Goal: Register for event/course: Sign up to attend an event or enroll in a course

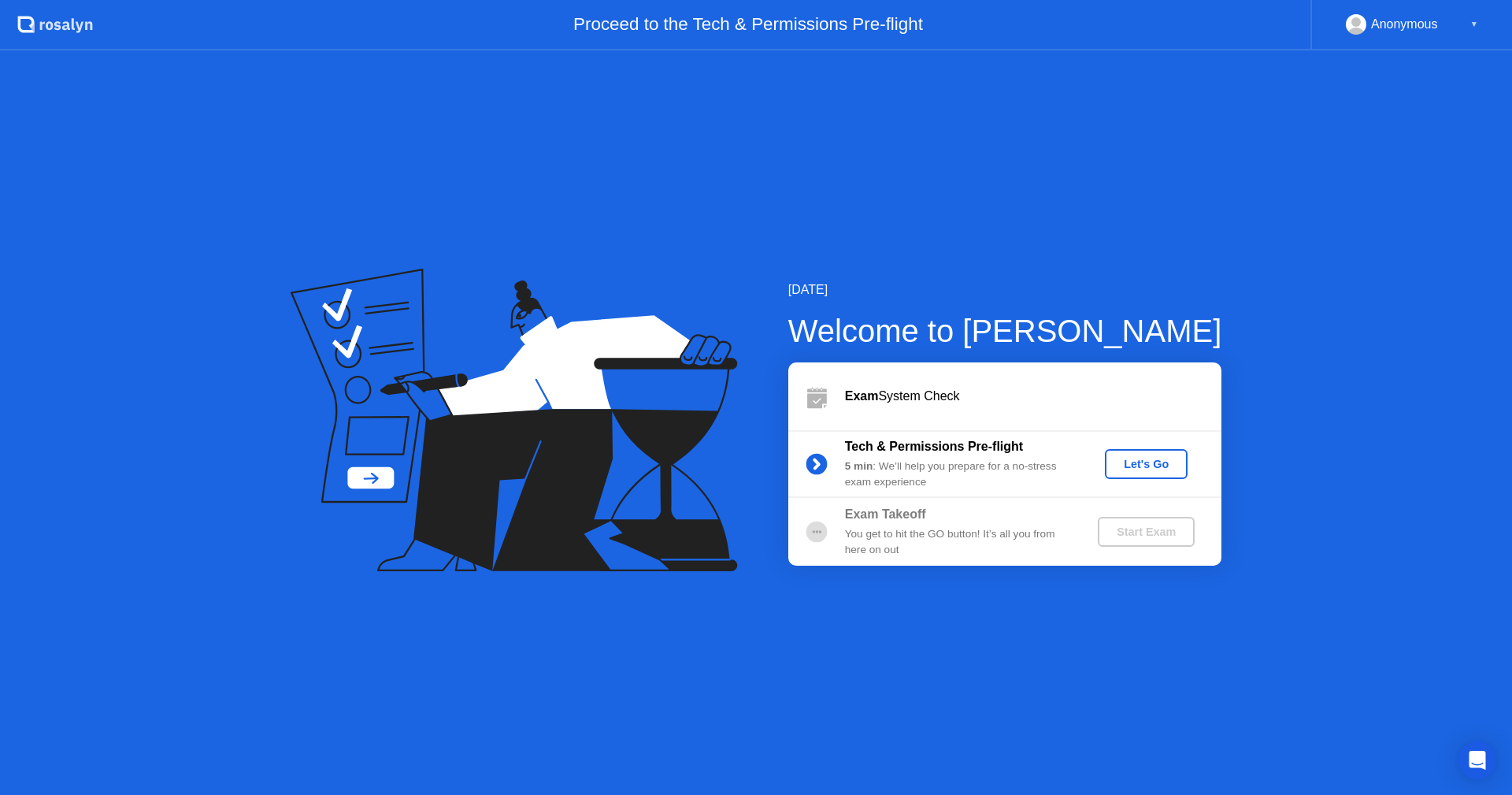
click at [1125, 473] on button "Let's Go" at bounding box center [1145, 464] width 82 height 30
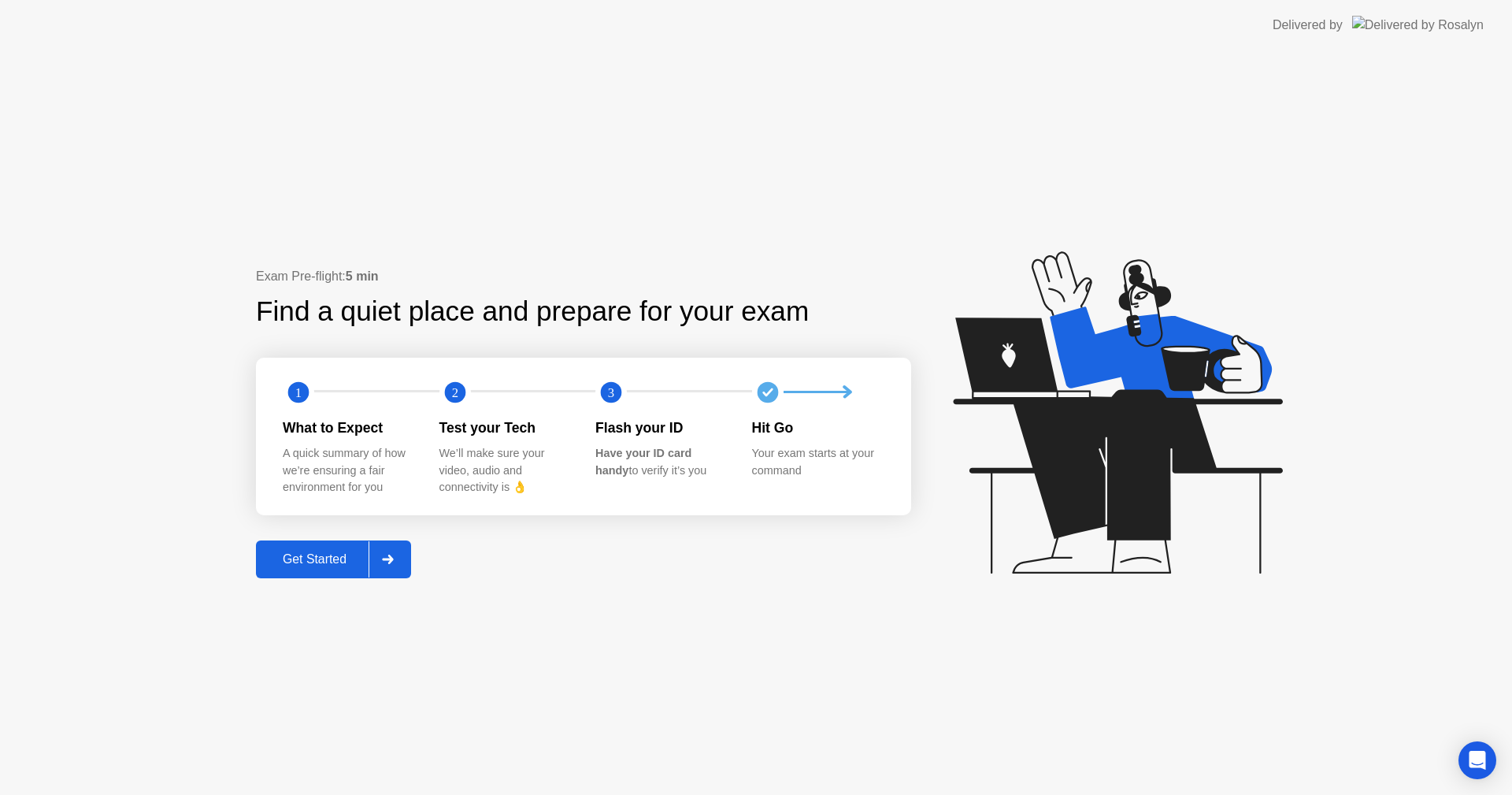
click at [317, 552] on div "Get Started" at bounding box center [314, 559] width 108 height 14
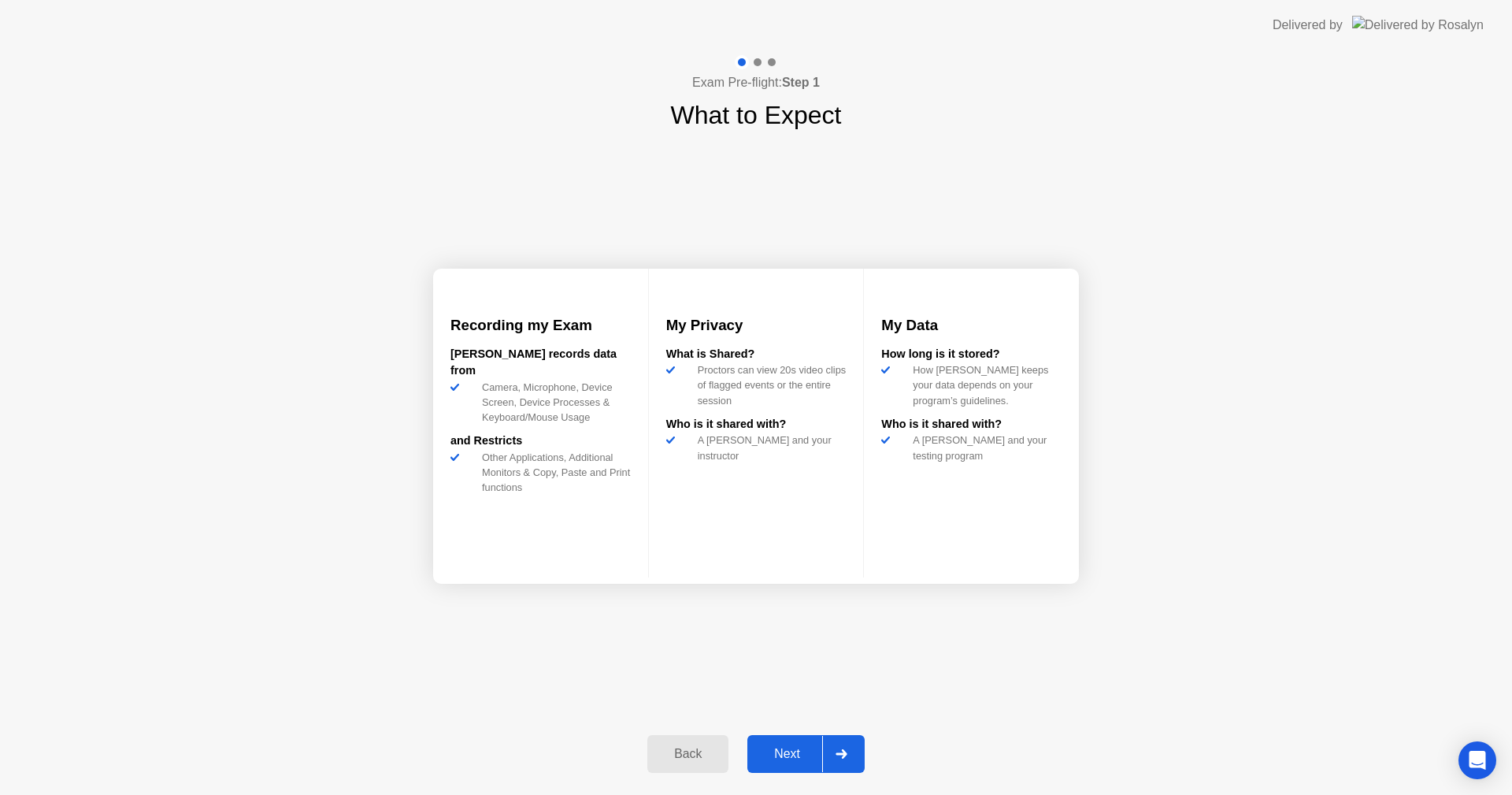
click at [780, 743] on button "Next" at bounding box center [806, 753] width 117 height 38
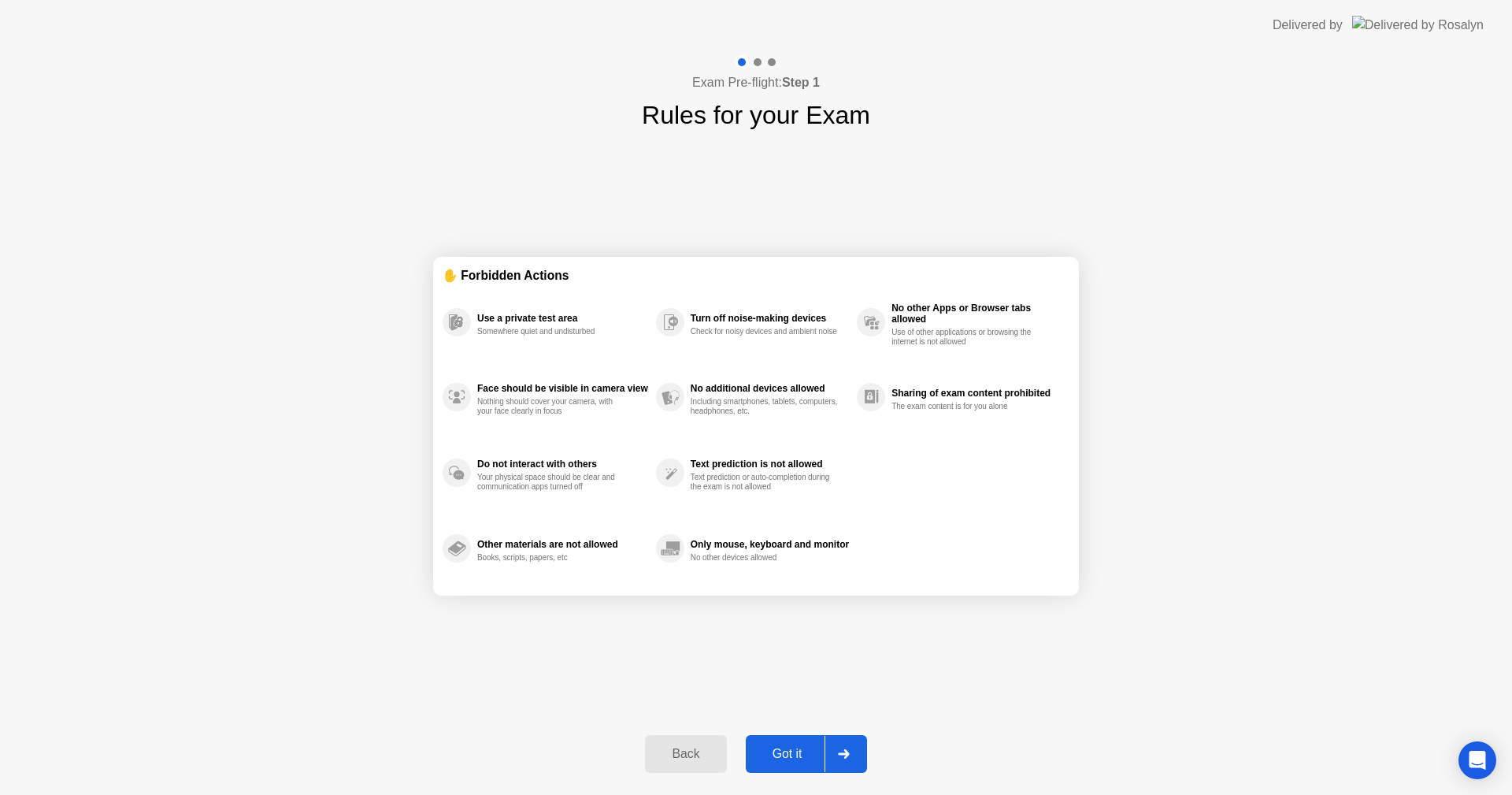
click at [780, 743] on button "Got it" at bounding box center [806, 753] width 121 height 38
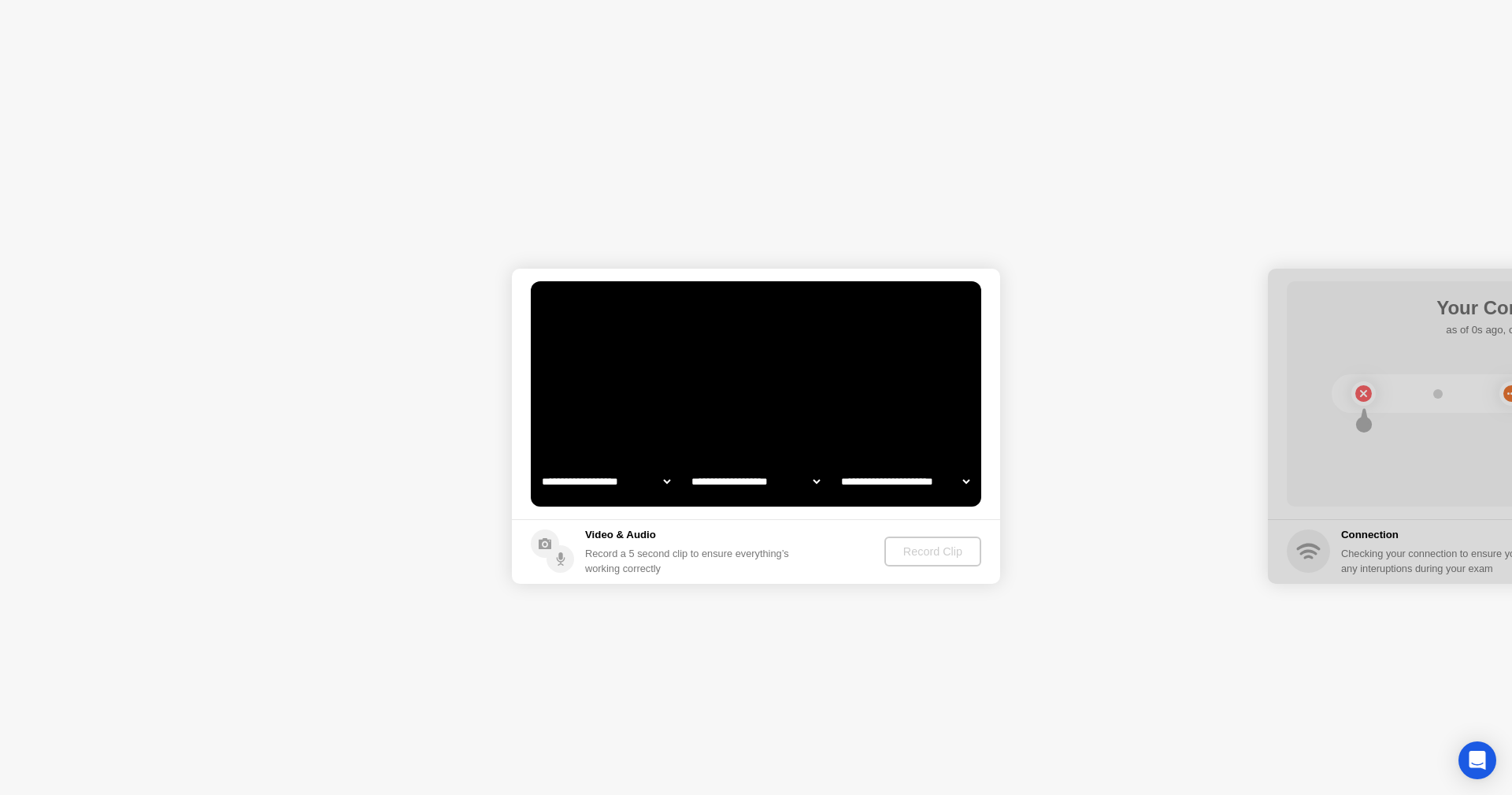
select select "**********"
select select "*******"
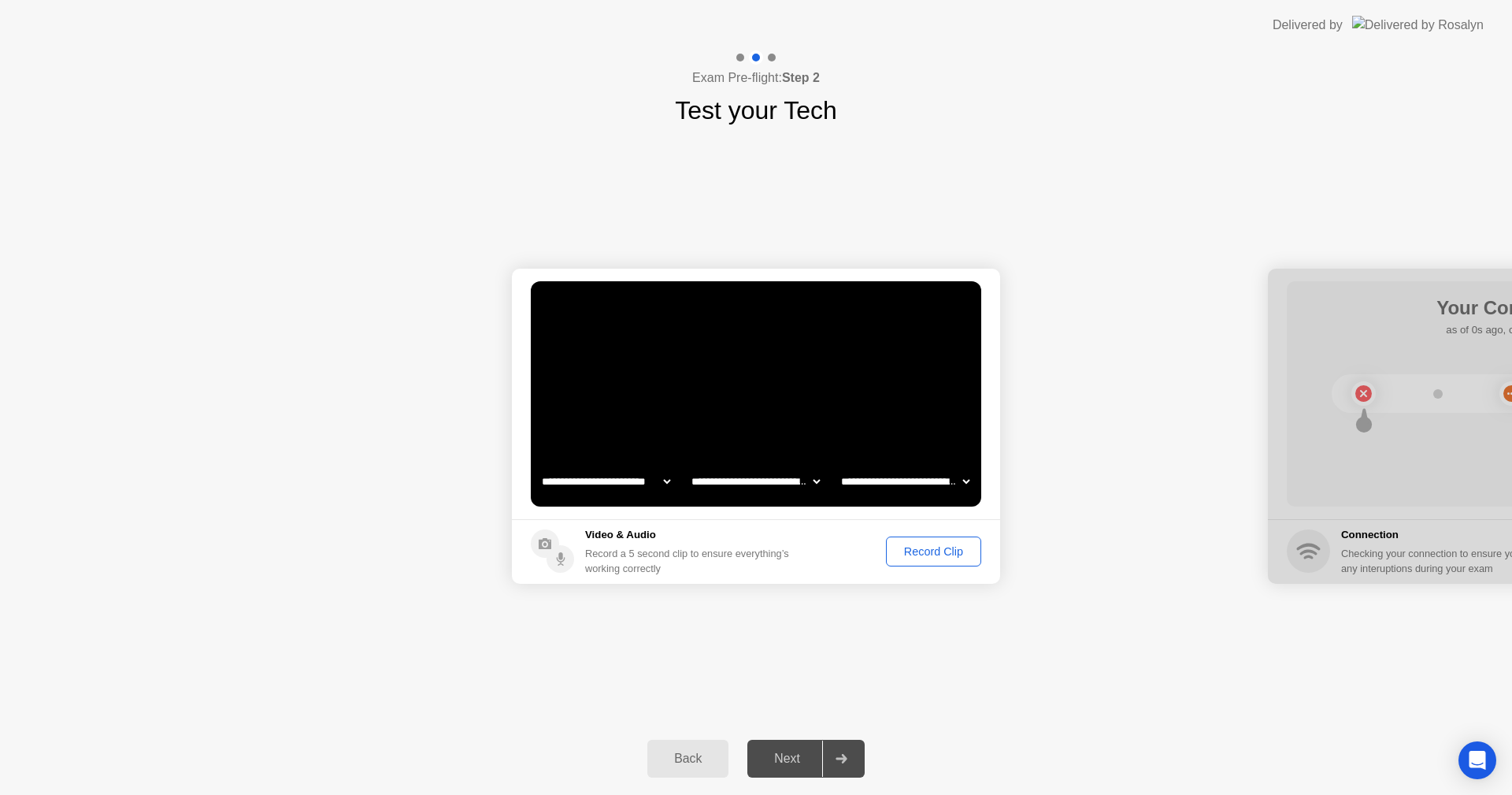
click at [938, 553] on div "Record Clip" at bounding box center [933, 551] width 84 height 13
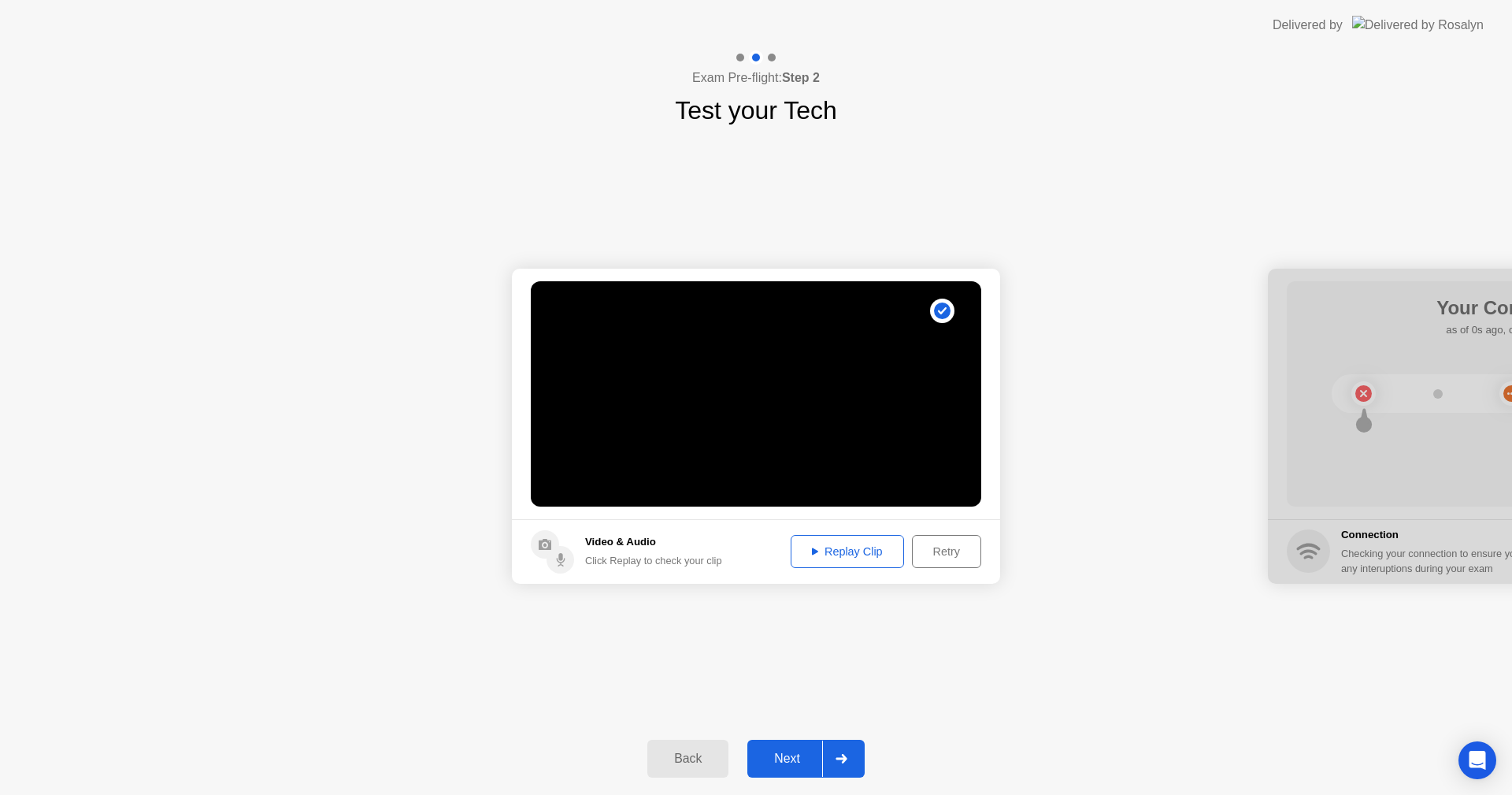
click at [779, 762] on div "Next" at bounding box center [787, 758] width 70 height 14
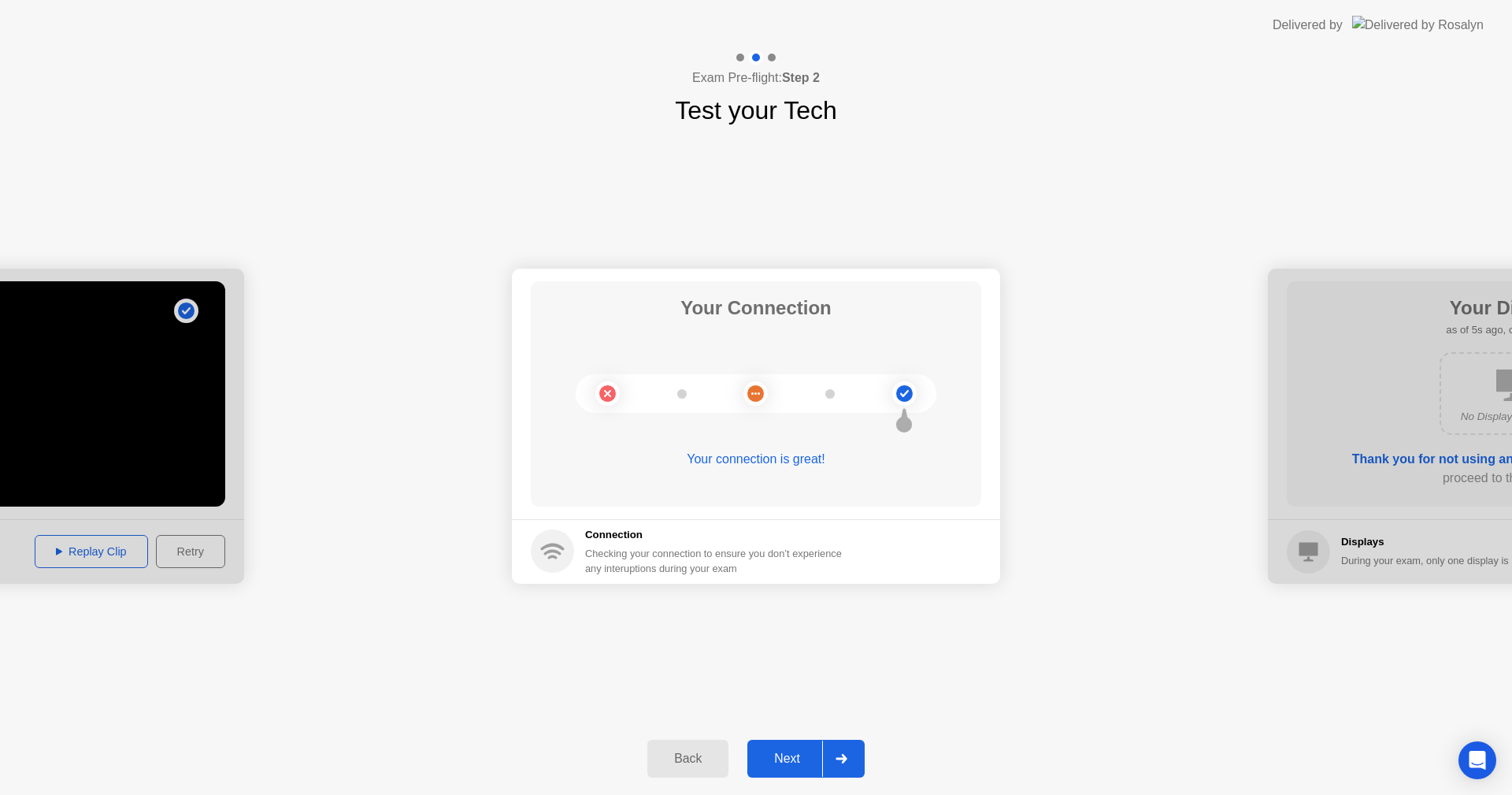
click at [779, 762] on div "Next" at bounding box center [787, 758] width 70 height 14
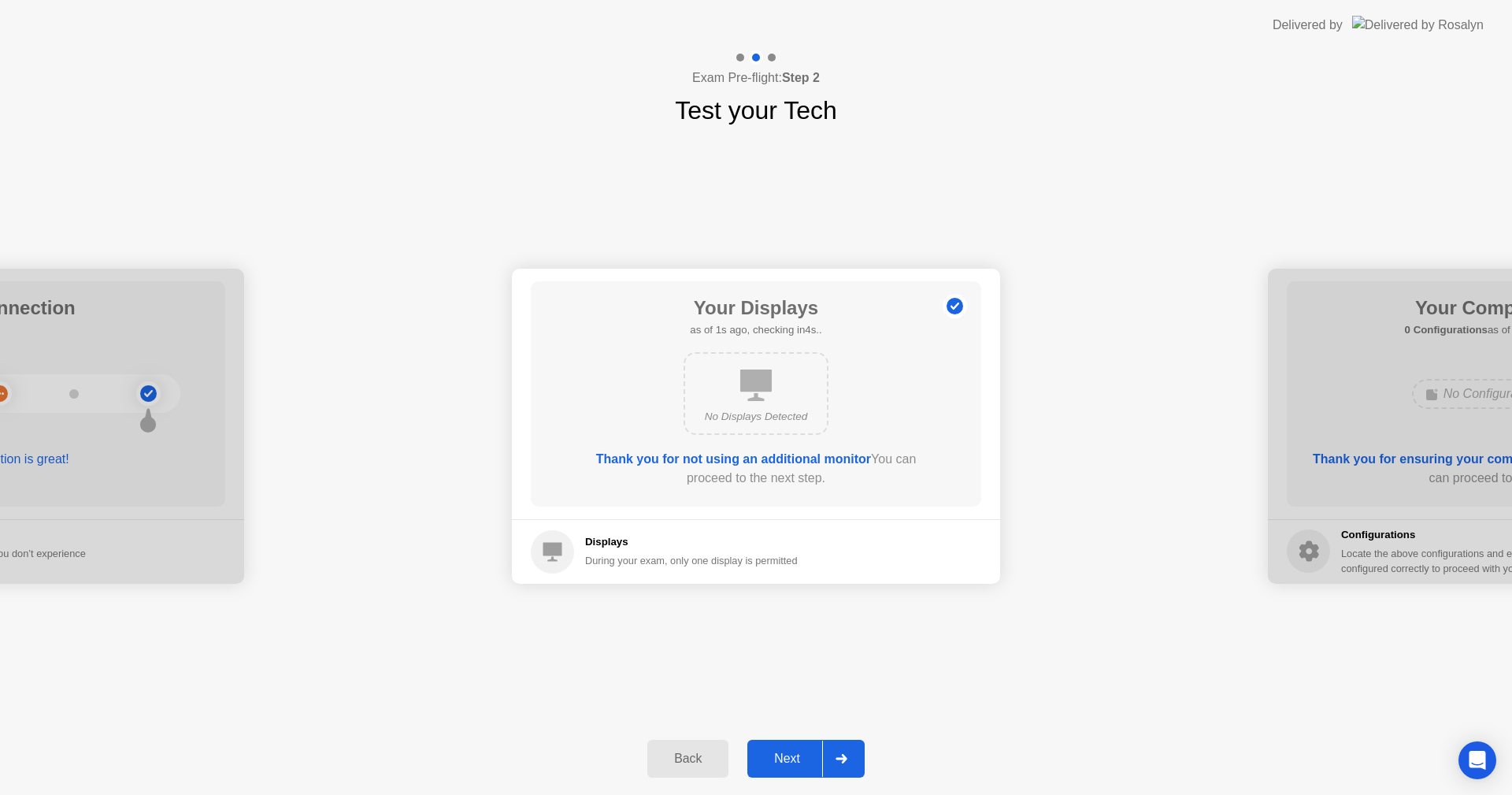
click at [779, 762] on div "Next" at bounding box center [787, 758] width 70 height 14
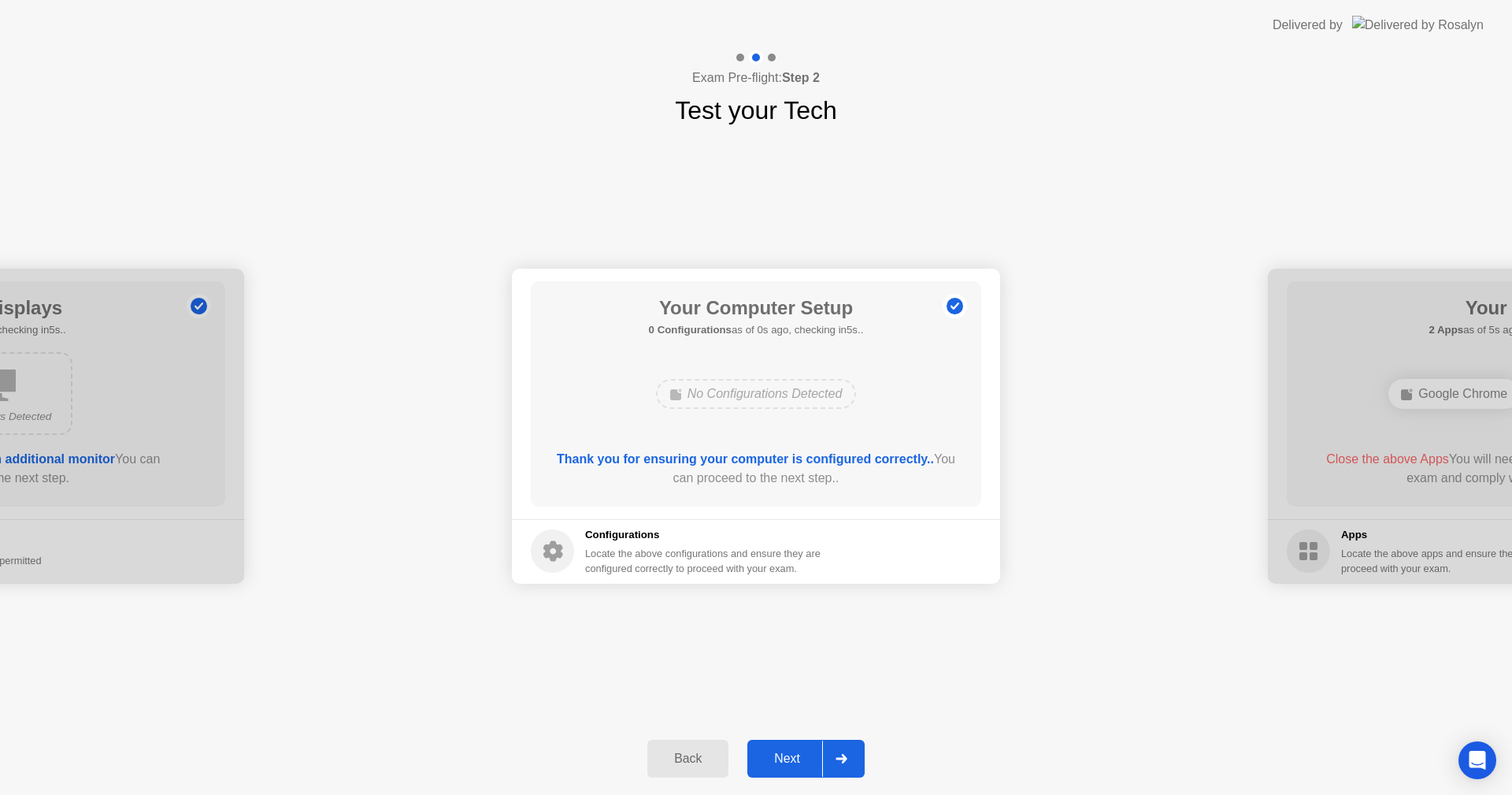
click at [779, 762] on div "Next" at bounding box center [787, 758] width 70 height 14
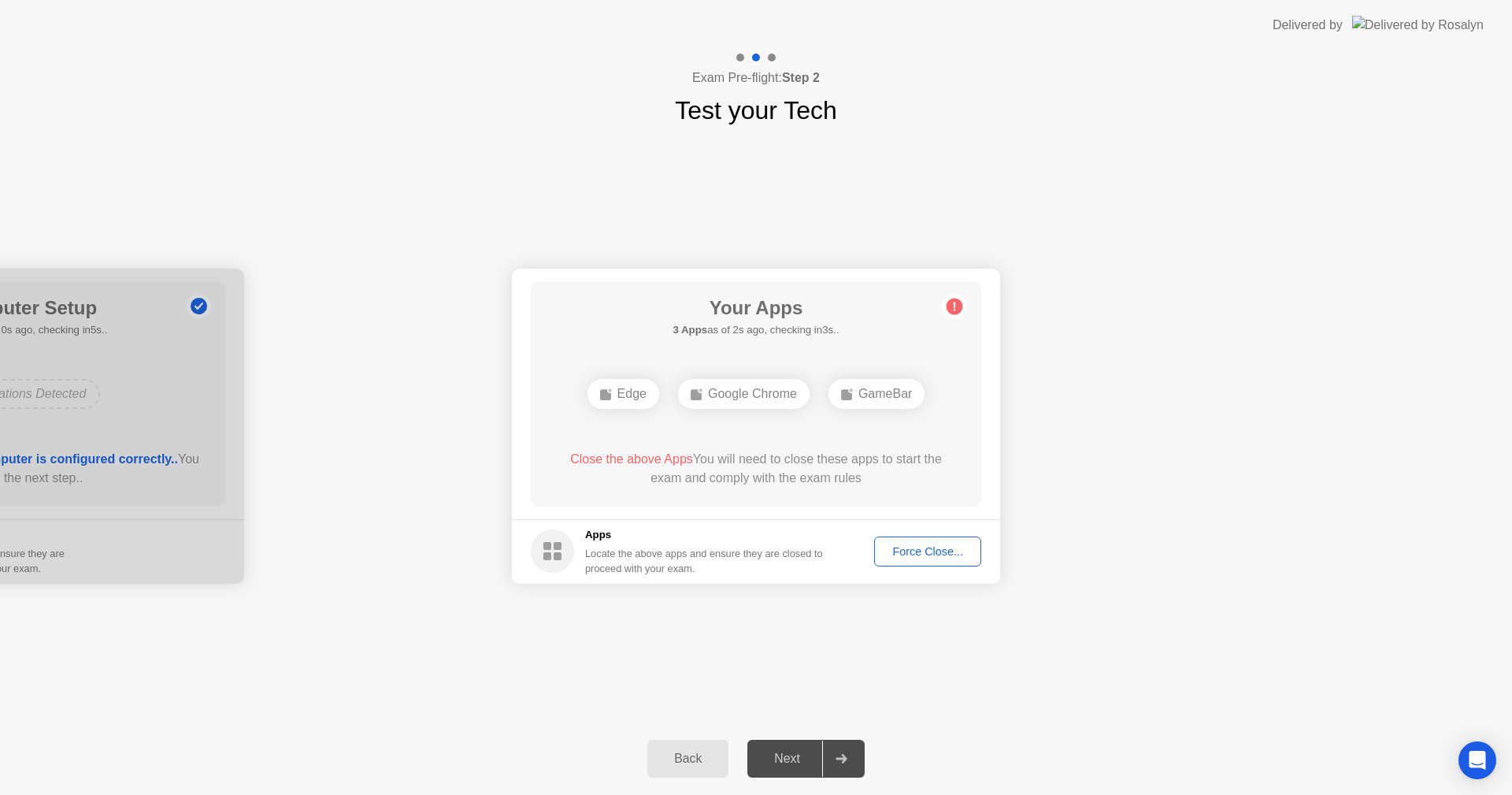
click at [919, 545] on div "Force Close..." at bounding box center [927, 551] width 96 height 13
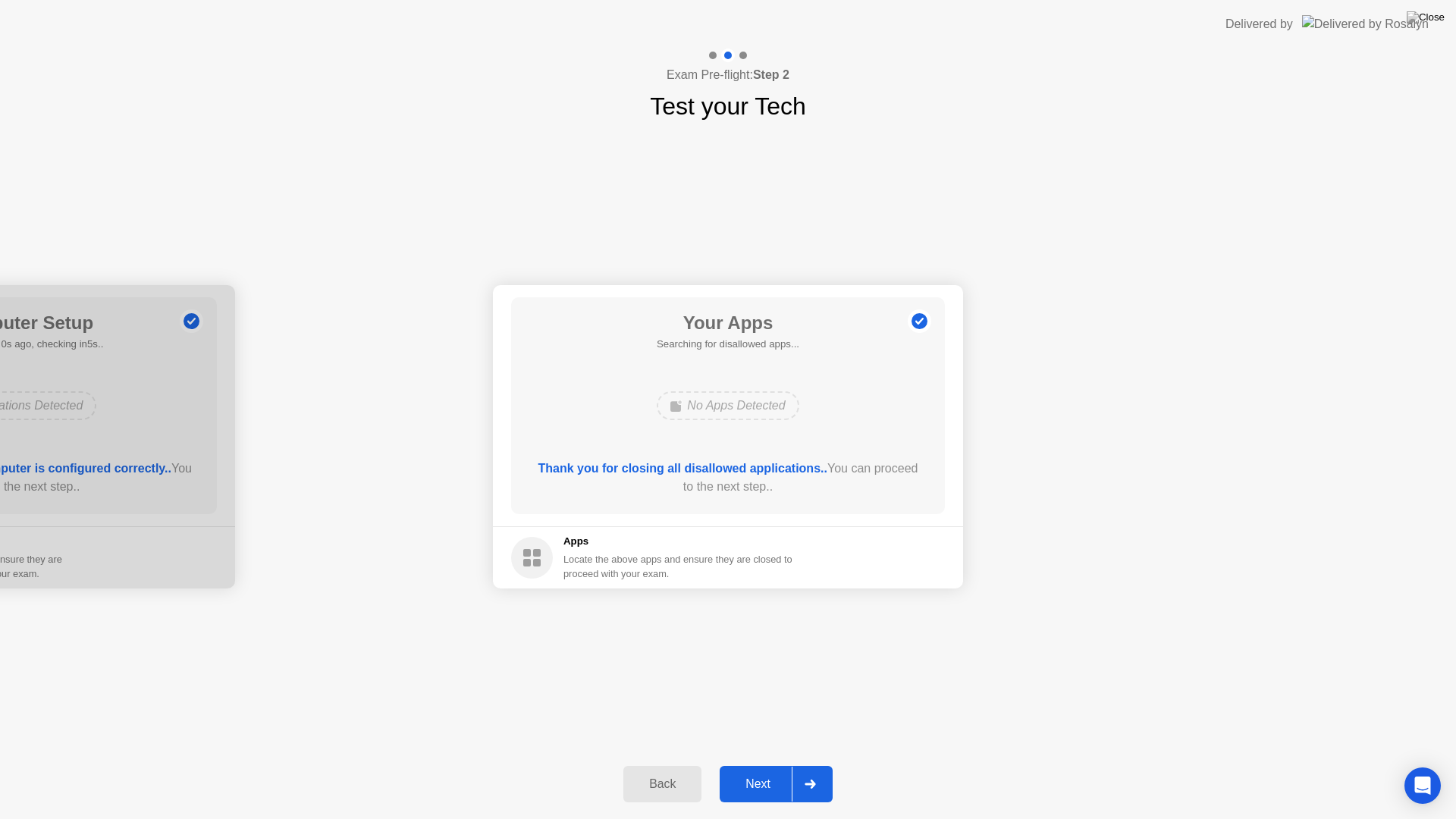
click at [732, 764] on div "Next" at bounding box center [758, 784] width 68 height 14
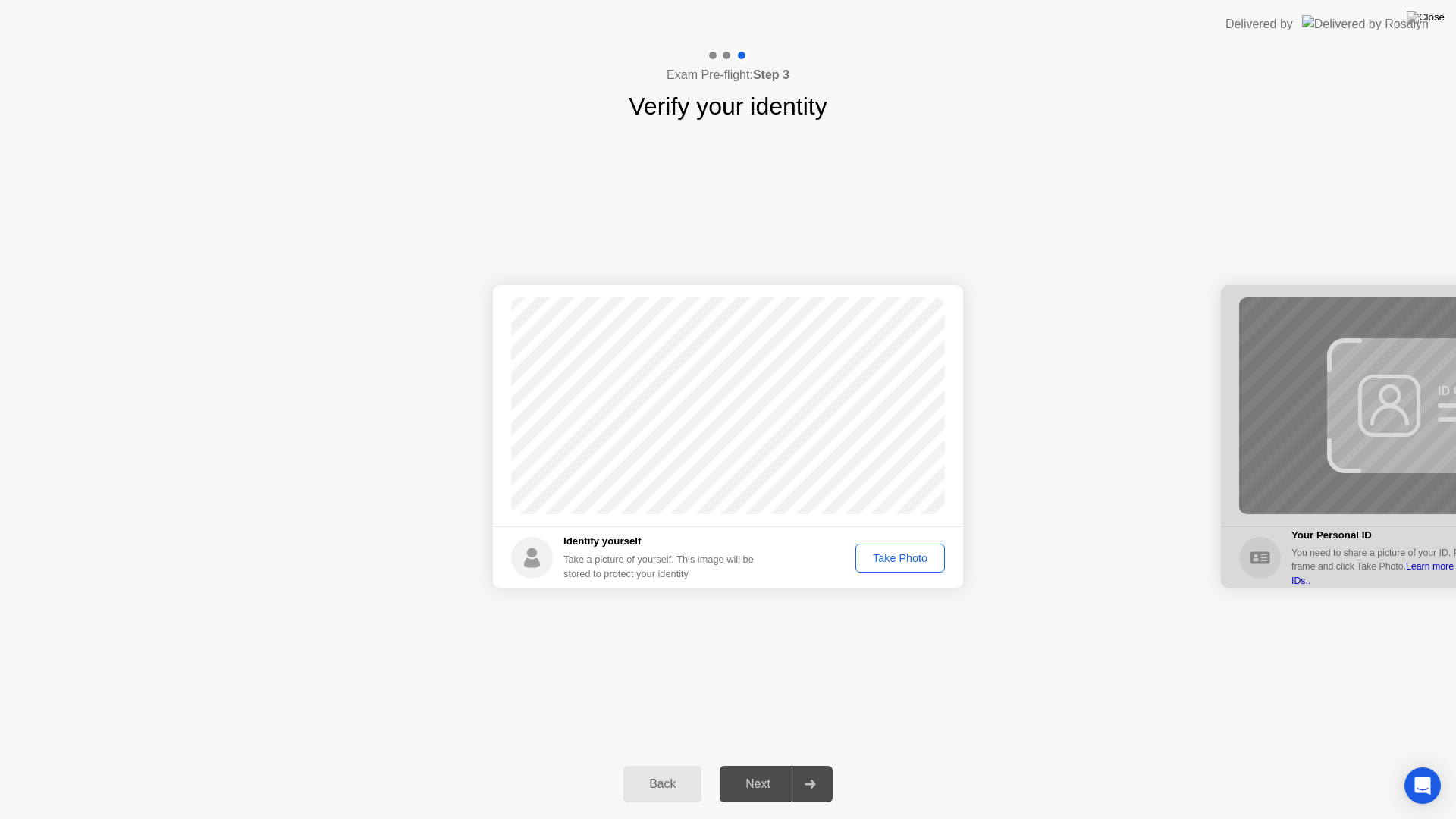
click at [918, 562] on div "Take Photo" at bounding box center [900, 557] width 78 height 12
click at [764, 764] on button "Next" at bounding box center [776, 784] width 113 height 37
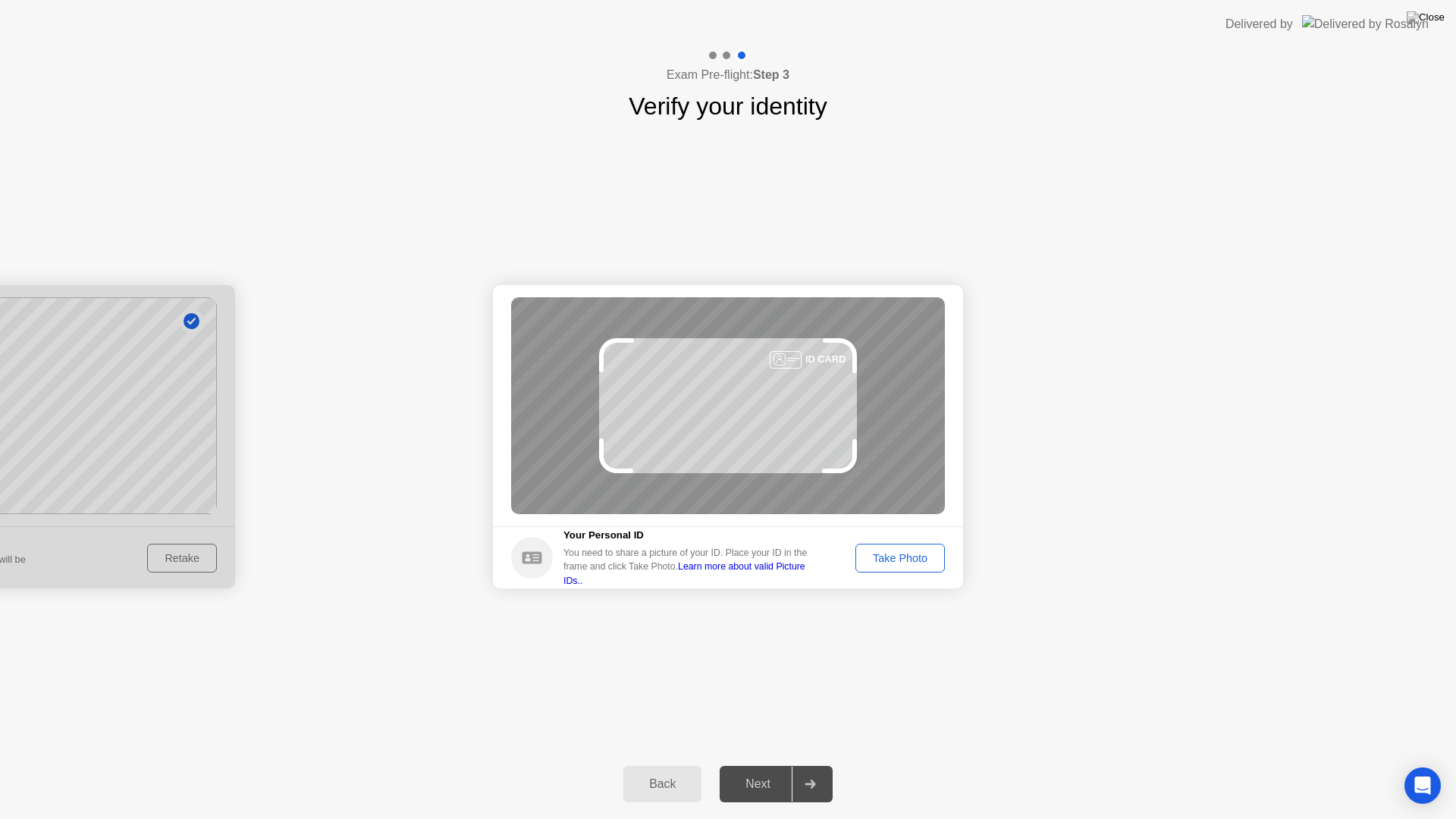
click at [895, 557] on div "Take Photo" at bounding box center [900, 557] width 78 height 12
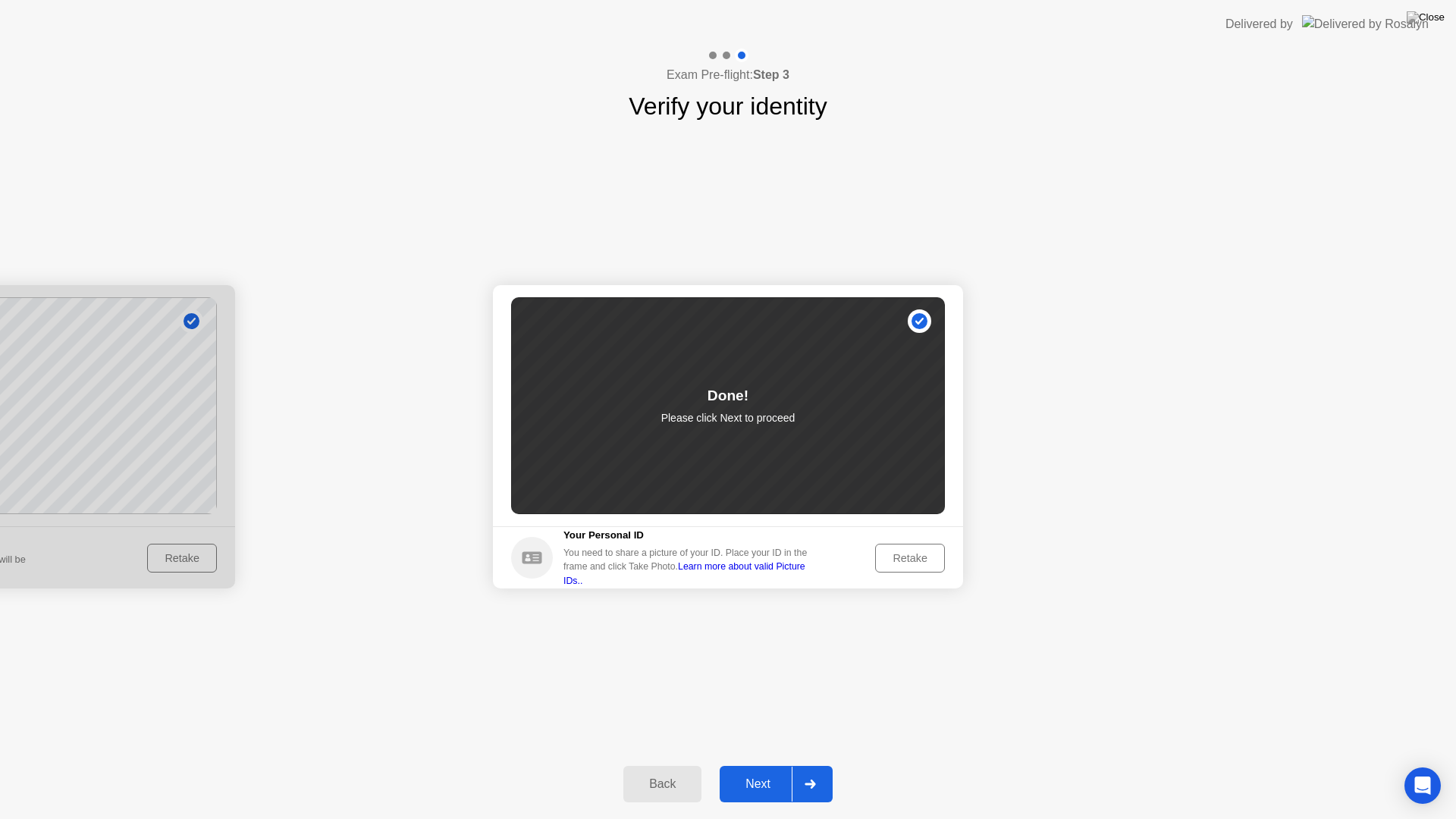
click at [764, 764] on div "Next" at bounding box center [758, 784] width 68 height 14
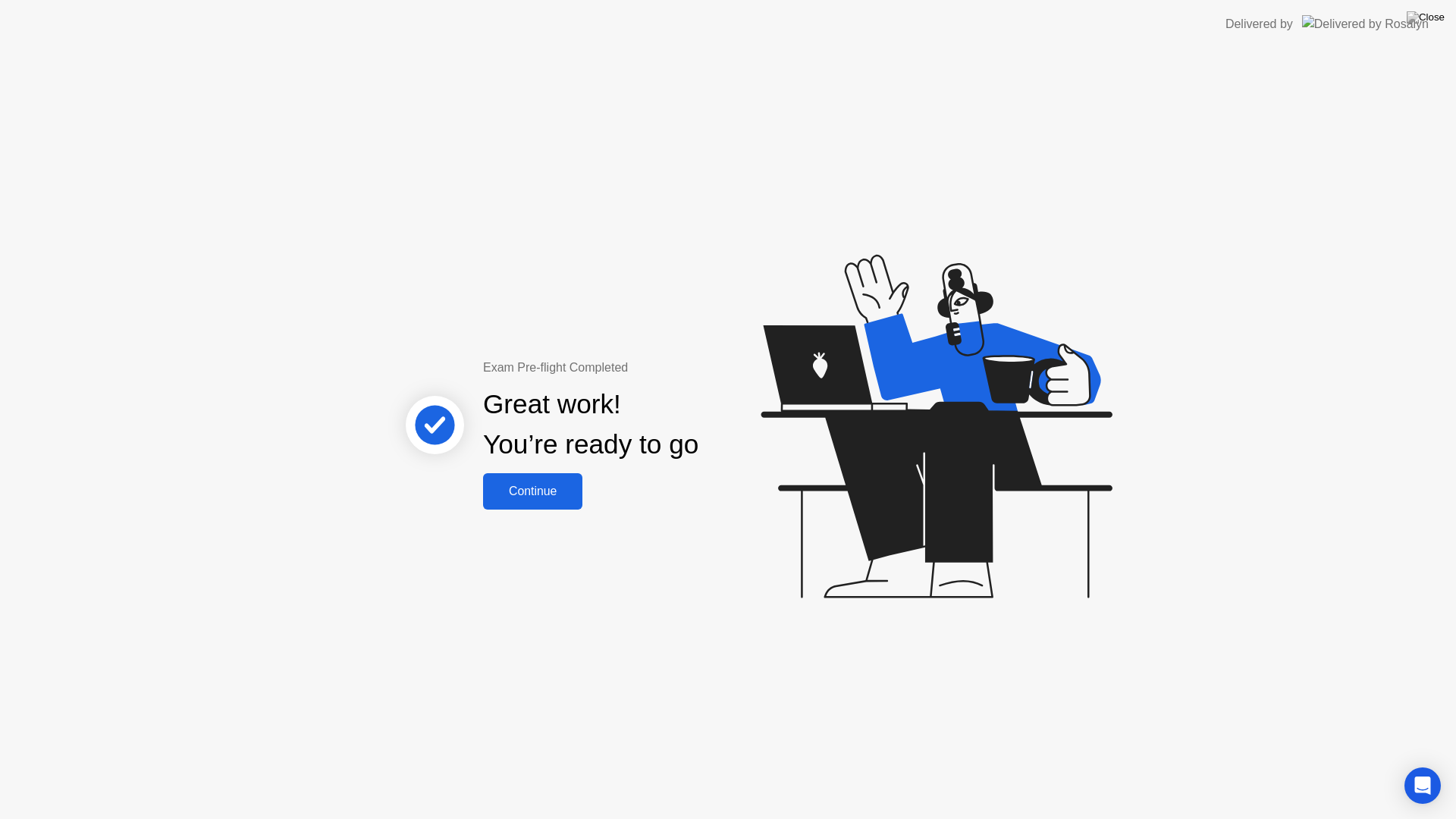
click at [517, 486] on div "Continue" at bounding box center [532, 491] width 90 height 14
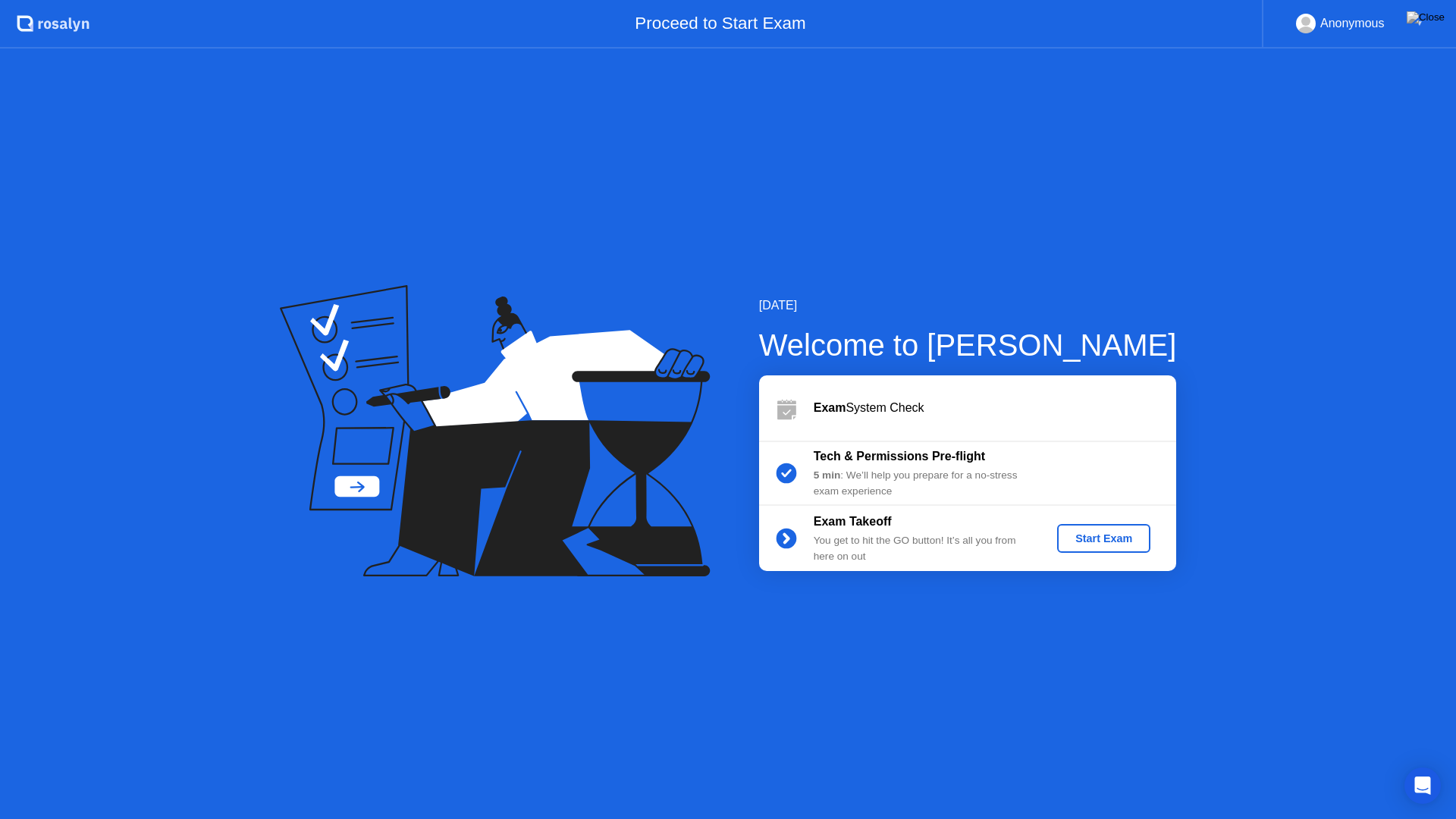
click at [1094, 532] on div "Start Exam" at bounding box center [1104, 538] width 81 height 12
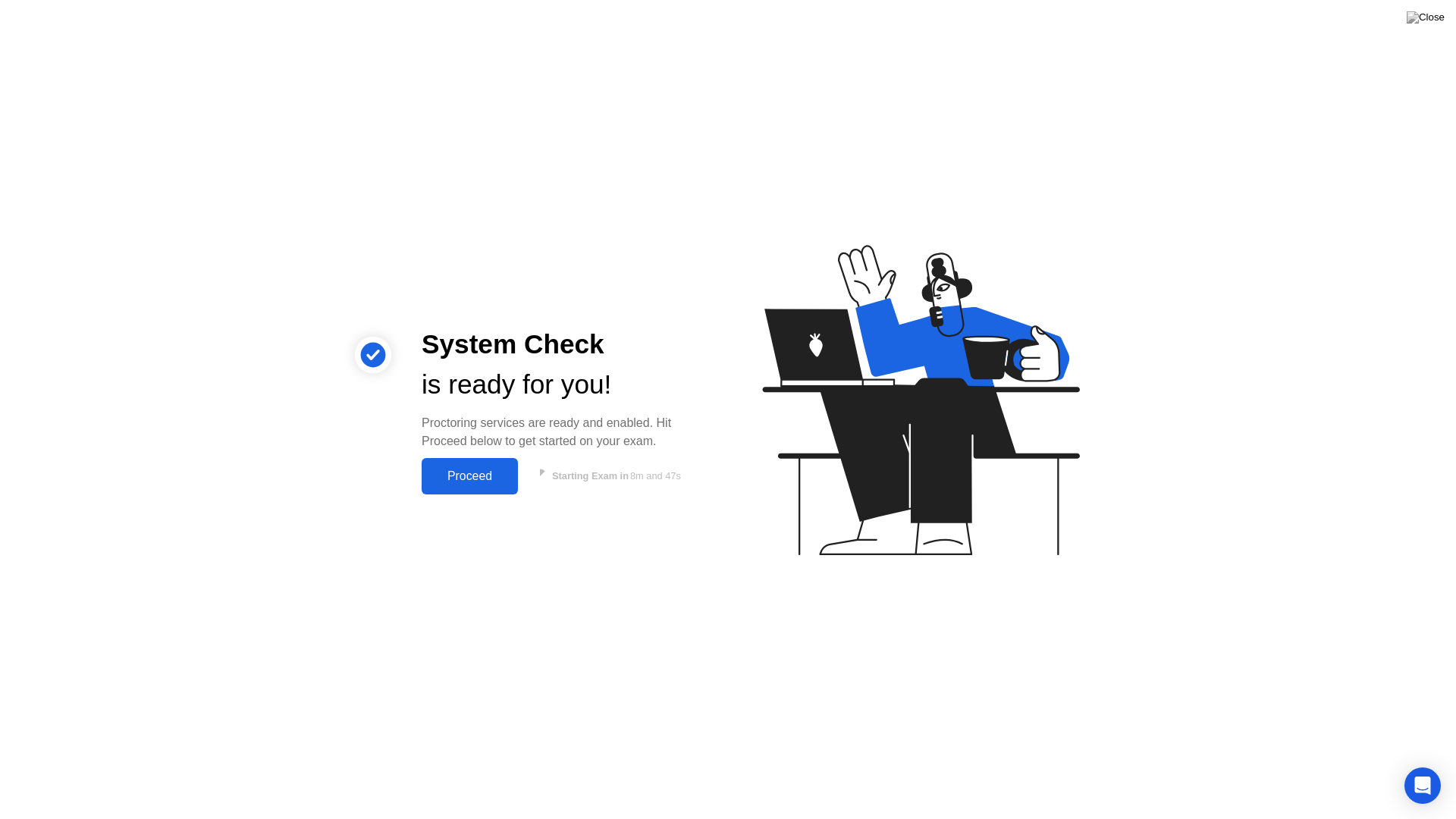
click at [493, 471] on div "Proceed" at bounding box center [469, 476] width 87 height 14
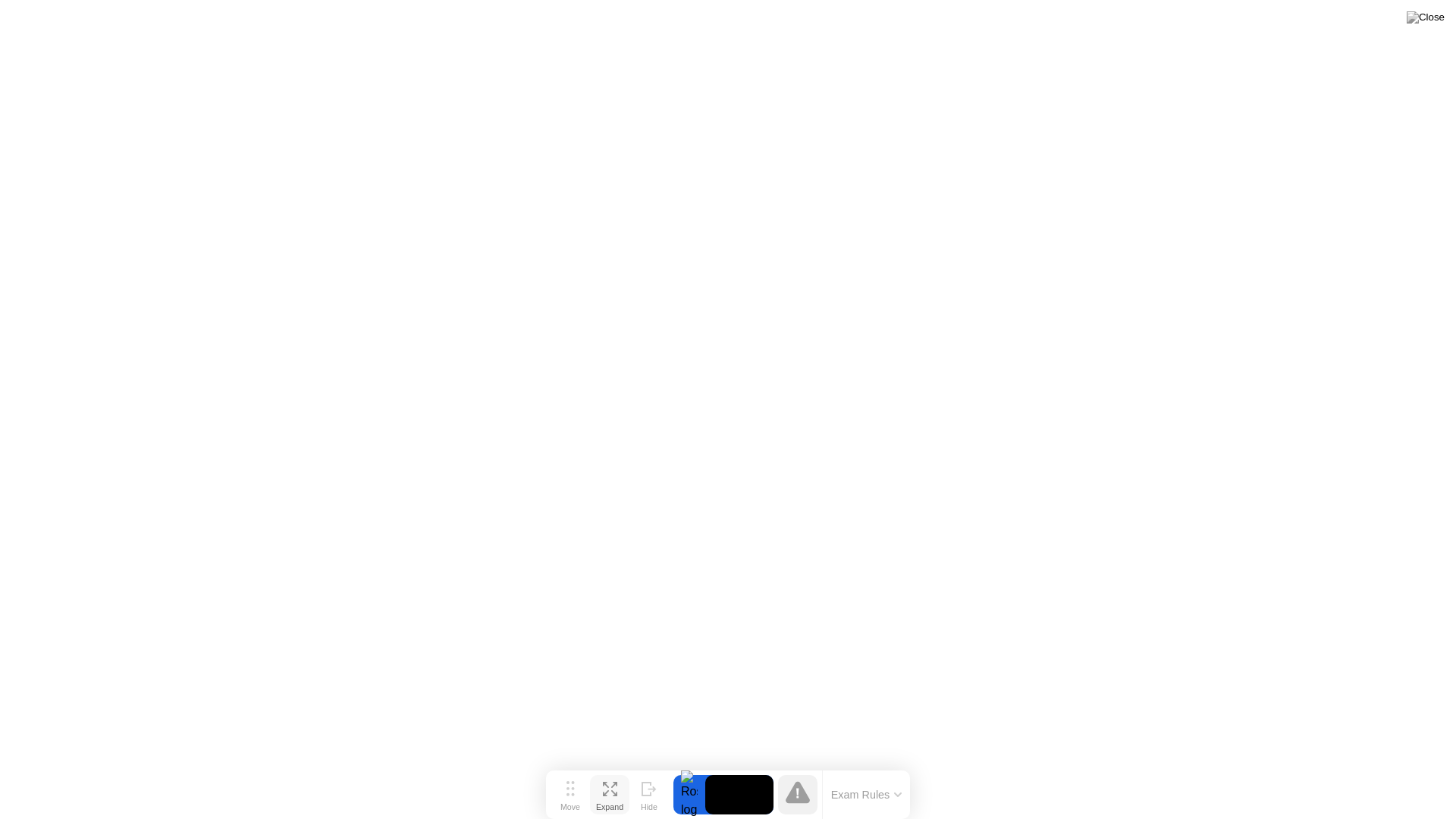
click at [612, 764] on icon at bounding box center [610, 789] width 15 height 15
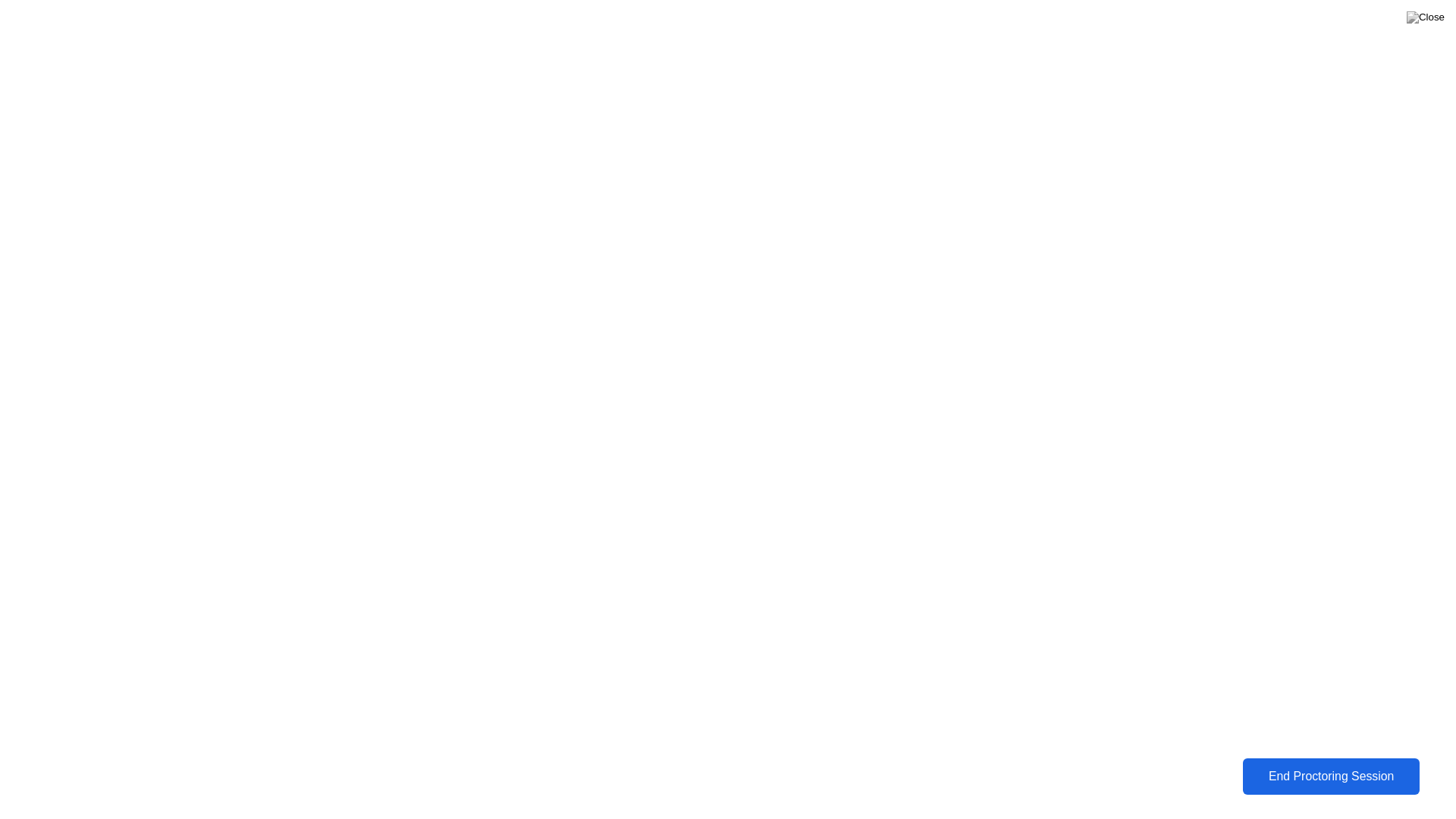
click at [1351, 764] on div "End Proctoring Session" at bounding box center [1331, 776] width 183 height 16
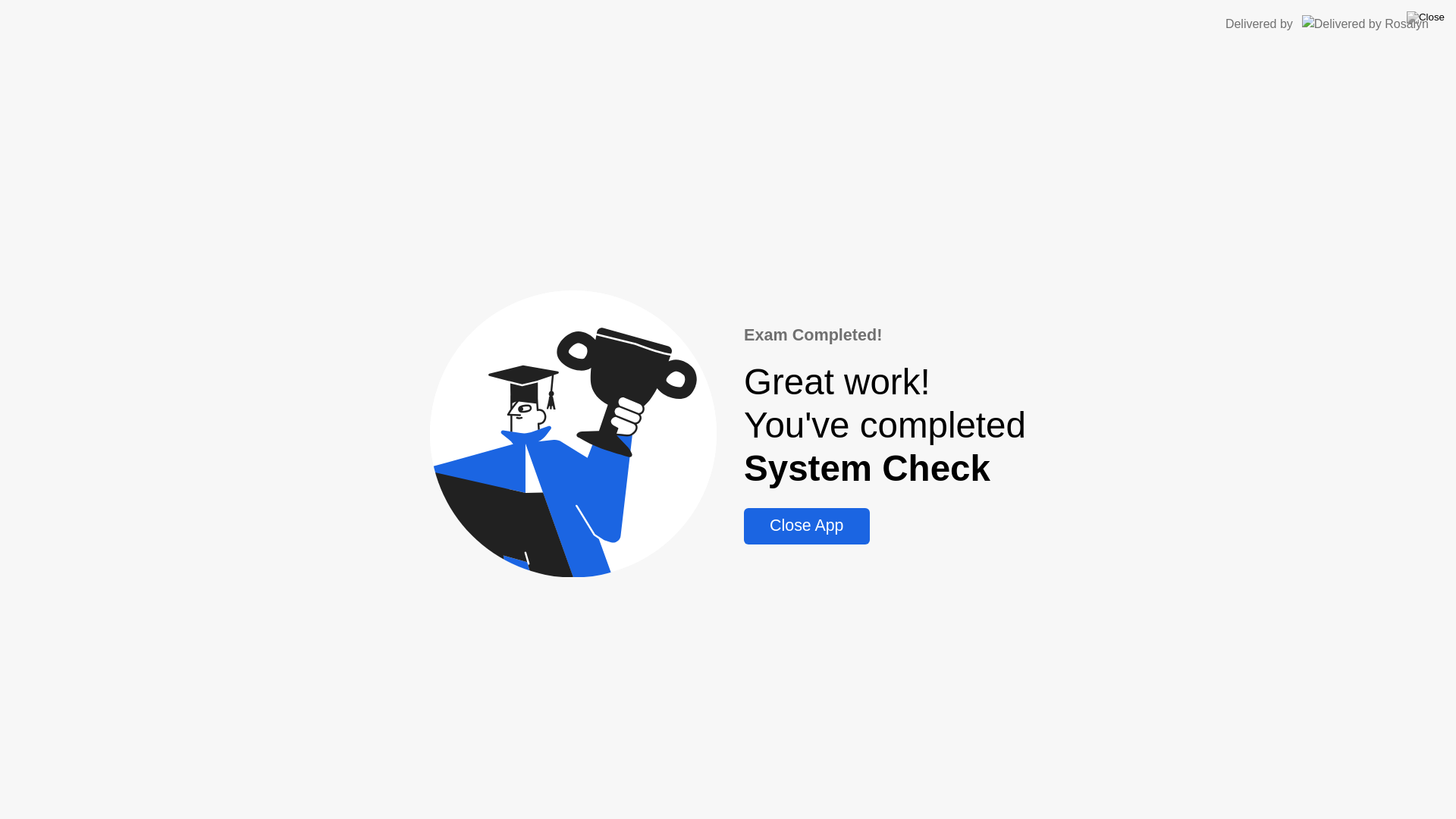
click at [822, 529] on div "Close App" at bounding box center [807, 526] width 116 height 19
